Goal: Task Accomplishment & Management: Manage account settings

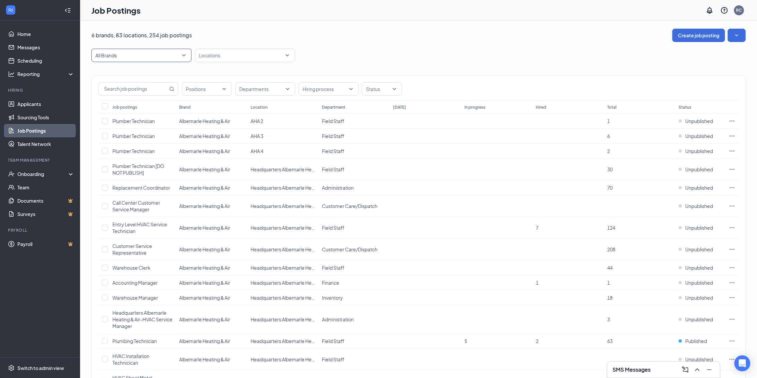
click at [159, 57] on span "All Brands" at bounding box center [138, 55] width 86 height 7
click at [137, 134] on p "Grande Aire Services Inc." at bounding box center [123, 133] width 55 height 7
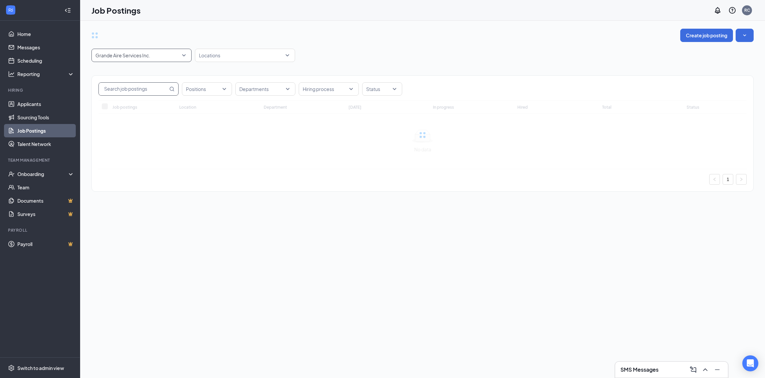
click at [154, 90] on input "text" at bounding box center [133, 89] width 69 height 13
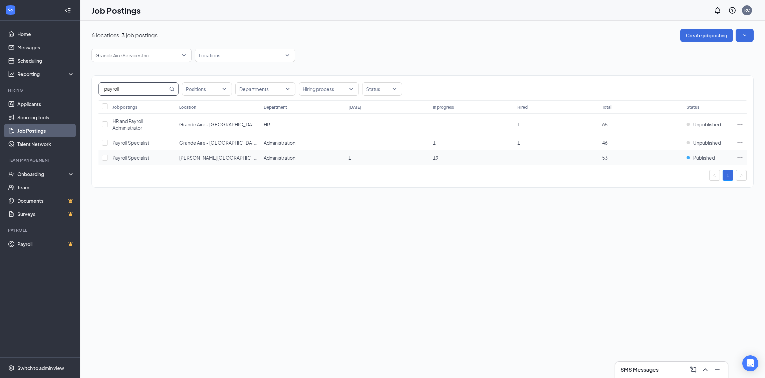
type input "payroll"
click at [742, 158] on icon "Ellipses" at bounding box center [740, 157] width 5 height 1
click at [662, 172] on span "Edit job posting" at bounding box center [666, 172] width 34 height 6
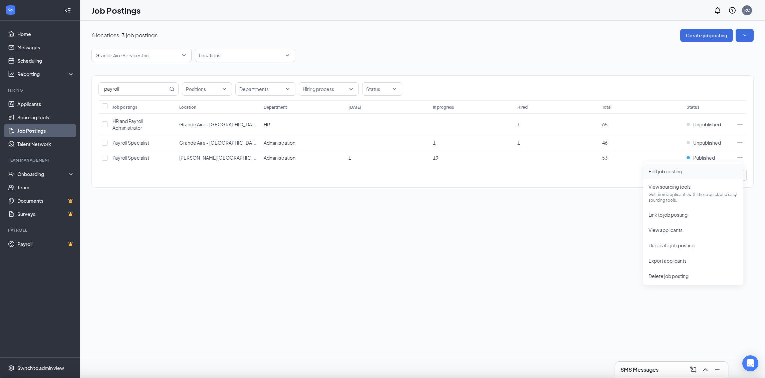
type input "Payroll Specialist"
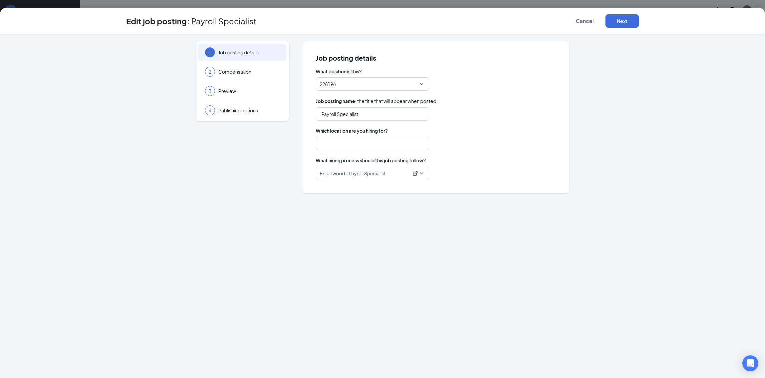
type input "[PERSON_NAME][GEOGRAPHIC_DATA]"
click at [230, 92] on span "Preview" at bounding box center [248, 91] width 61 height 7
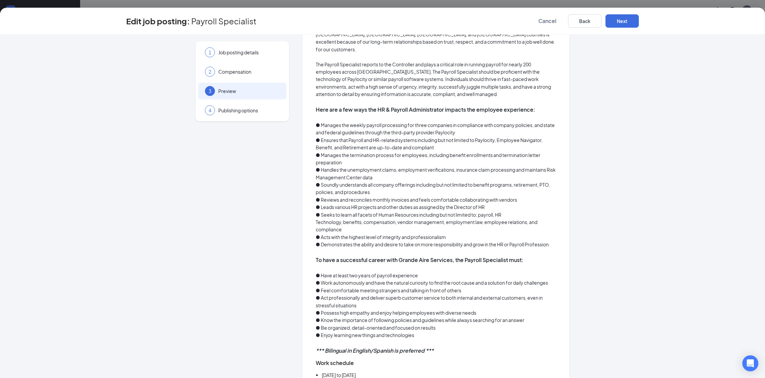
scroll to position [150, 0]
